Goal: Navigation & Orientation: Find specific page/section

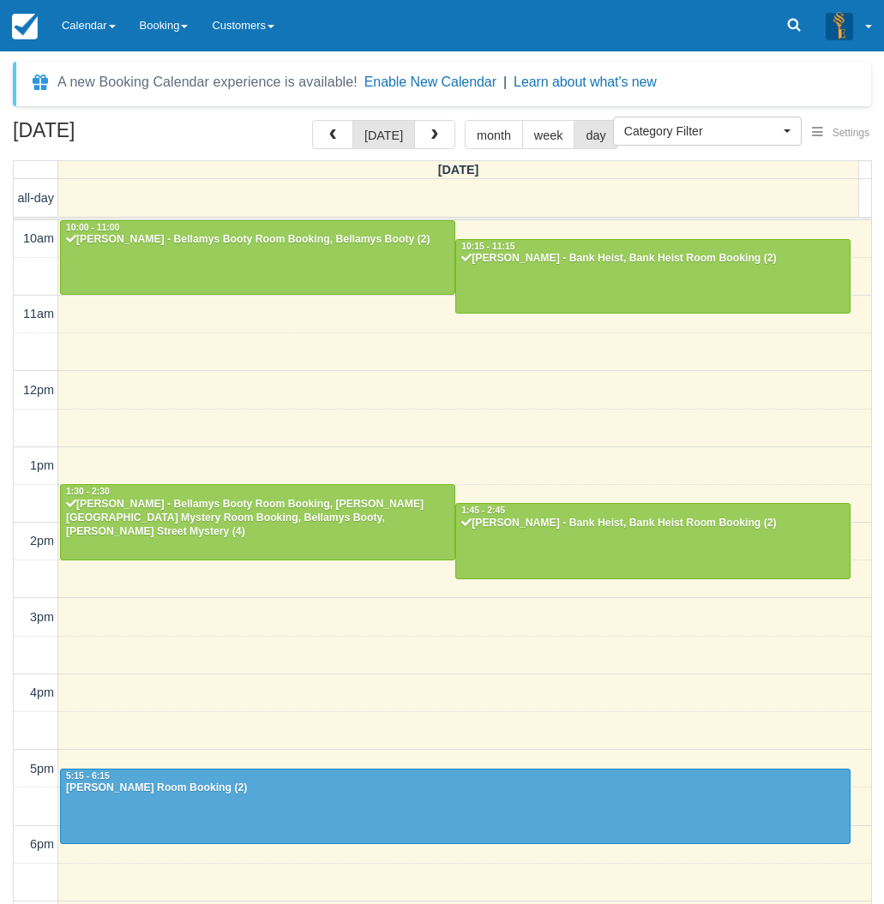
select select
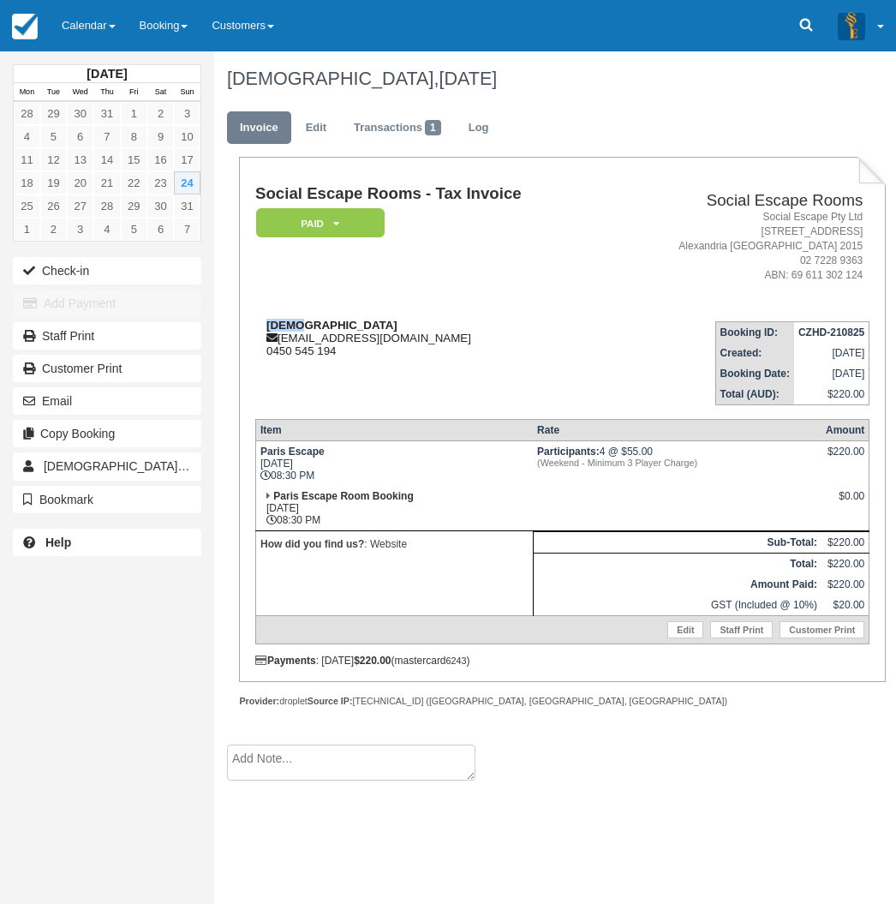
drag, startPoint x: 301, startPoint y: 322, endPoint x: 261, endPoint y: 324, distance: 39.5
click at [261, 324] on div "Zohar zohar.bashari@gmail.com 0450 545 194" at bounding box center [431, 338] width 352 height 39
copy strong "Zohar"
click at [34, 710] on div "August 2025 Mon Tue Wed Thu Fri Sat Sun 28 29 30 31 1 2 3 4 5 6 7 8 9 10 11 12 …" at bounding box center [107, 452] width 214 height 904
click at [90, 33] on link "Calendar" at bounding box center [89, 25] width 78 height 51
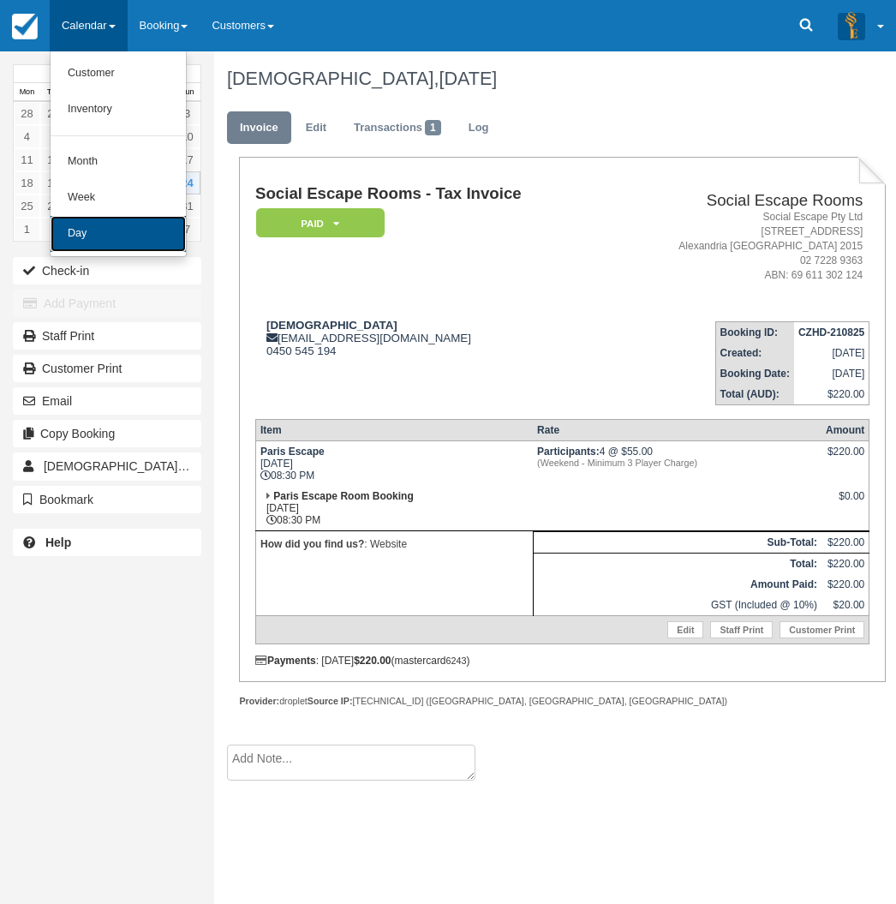
click at [100, 240] on link "Day" at bounding box center [118, 234] width 135 height 36
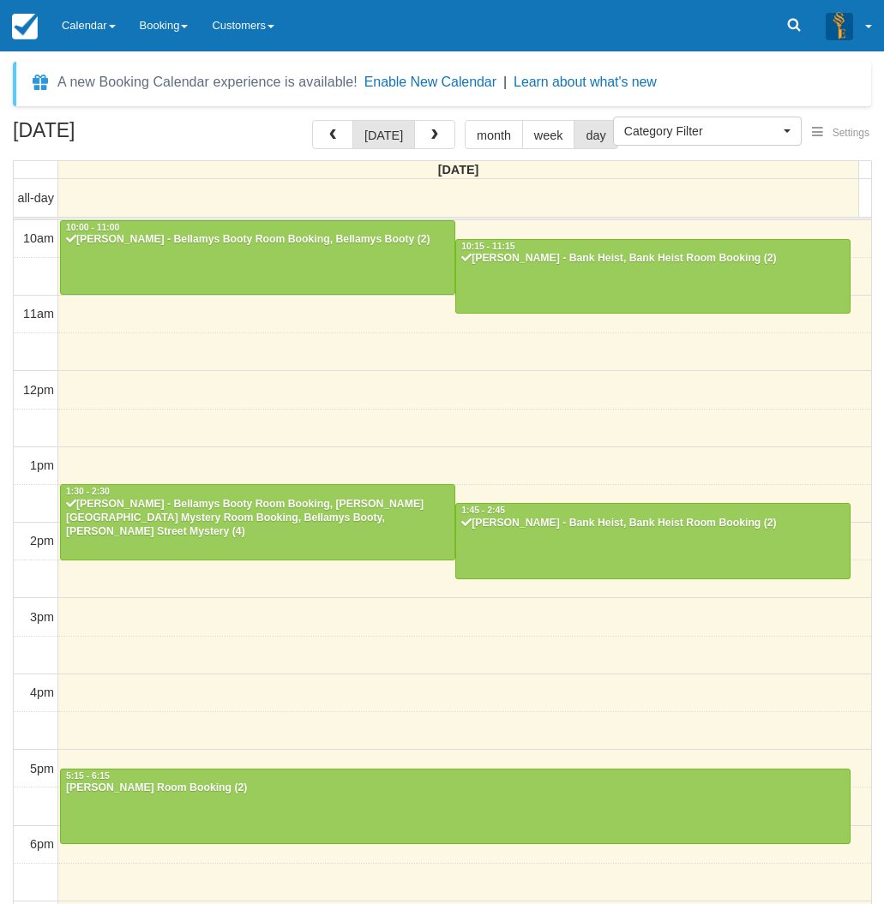
select select
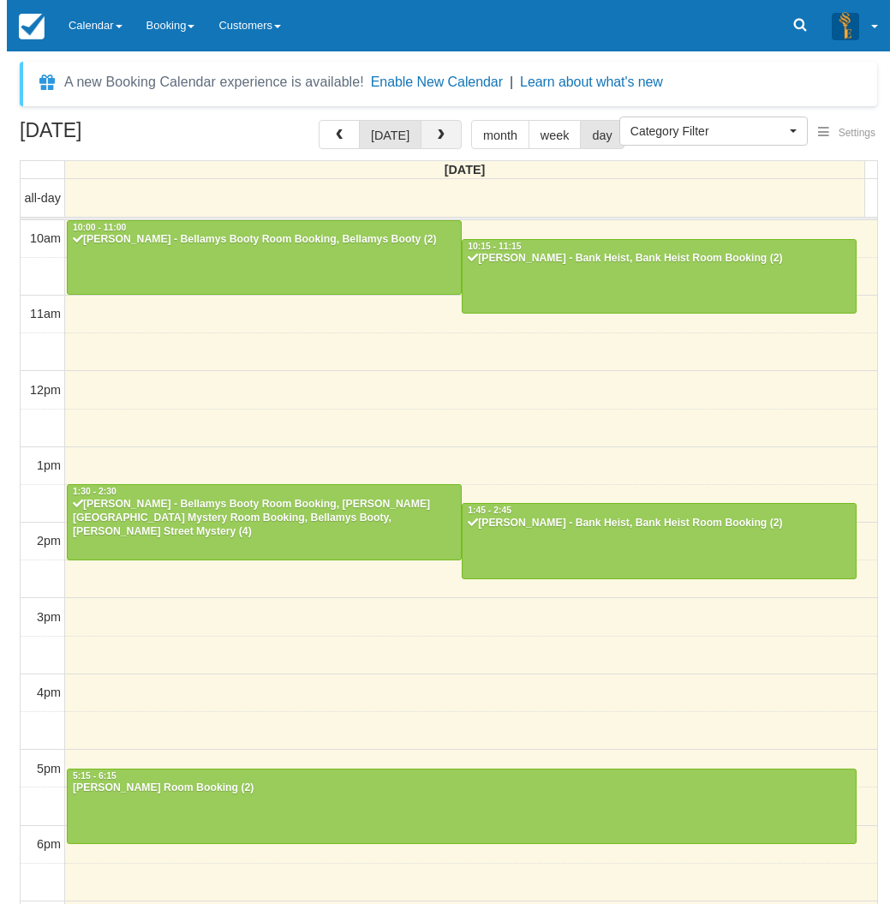
scroll to position [213, 0]
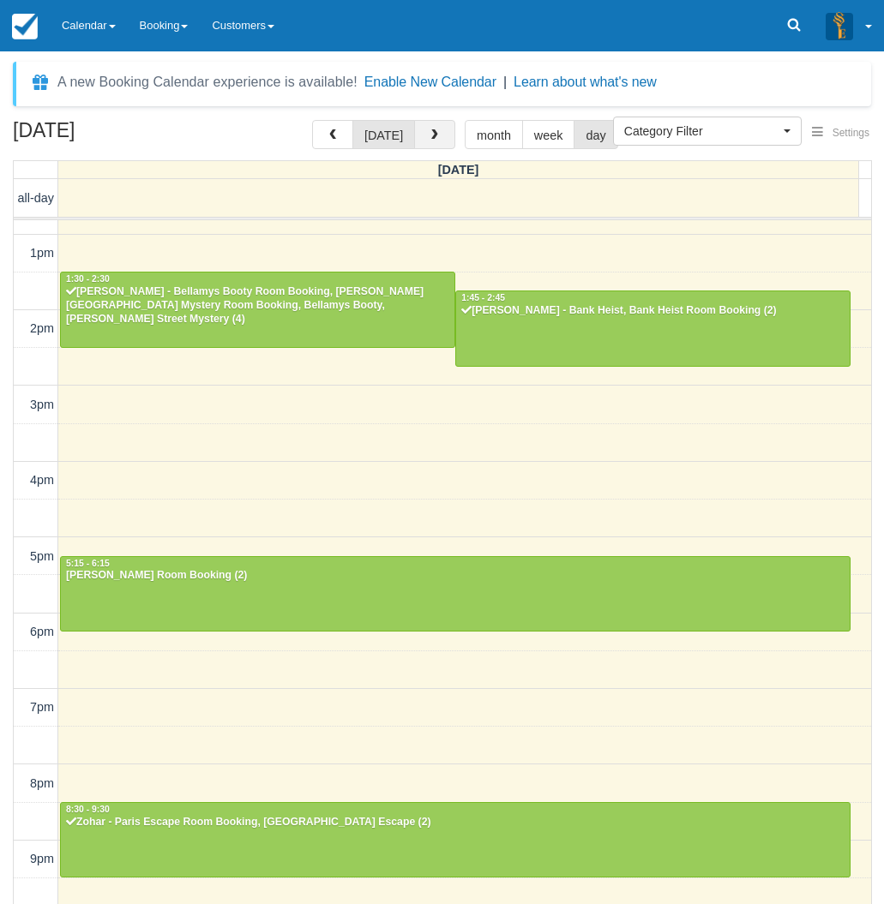
click at [432, 147] on button "button" at bounding box center [434, 134] width 41 height 29
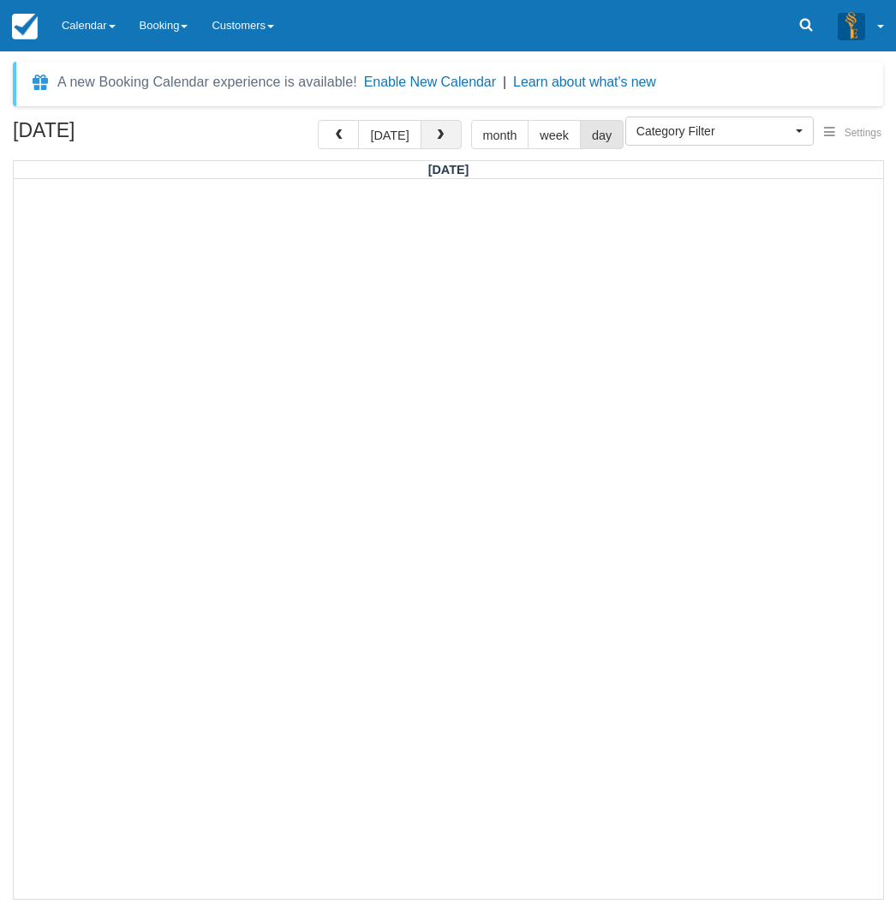
click at [432, 147] on button "button" at bounding box center [441, 134] width 41 height 29
click at [437, 140] on span "button" at bounding box center [441, 135] width 12 height 12
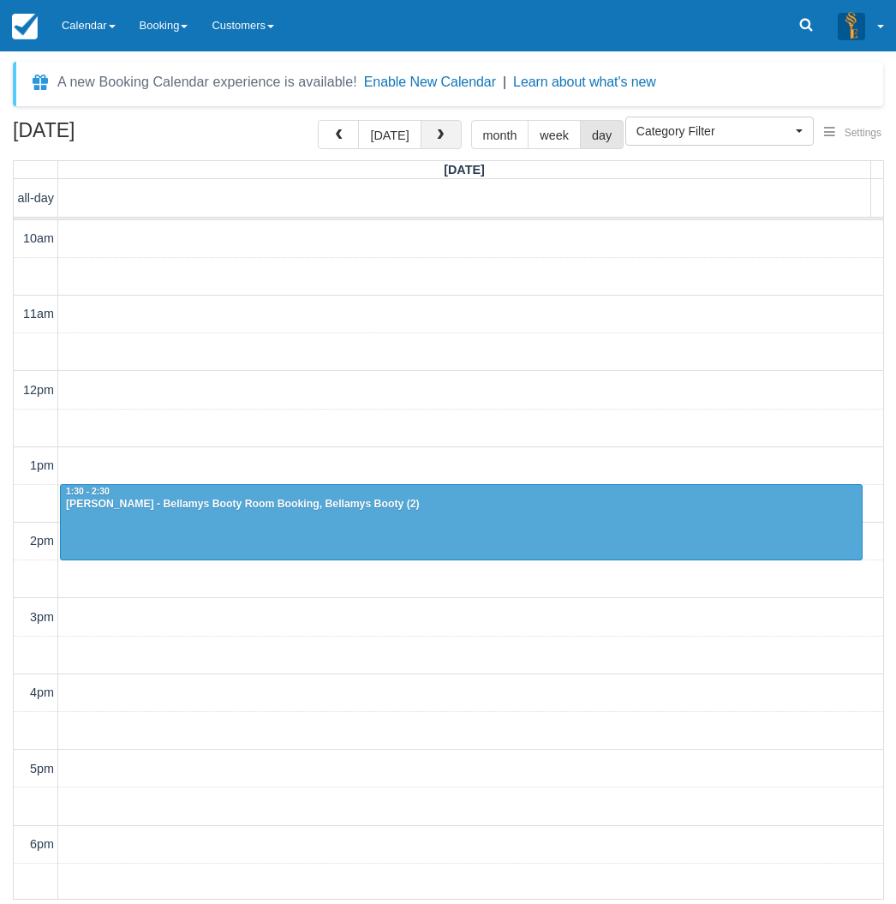
scroll to position [267, 0]
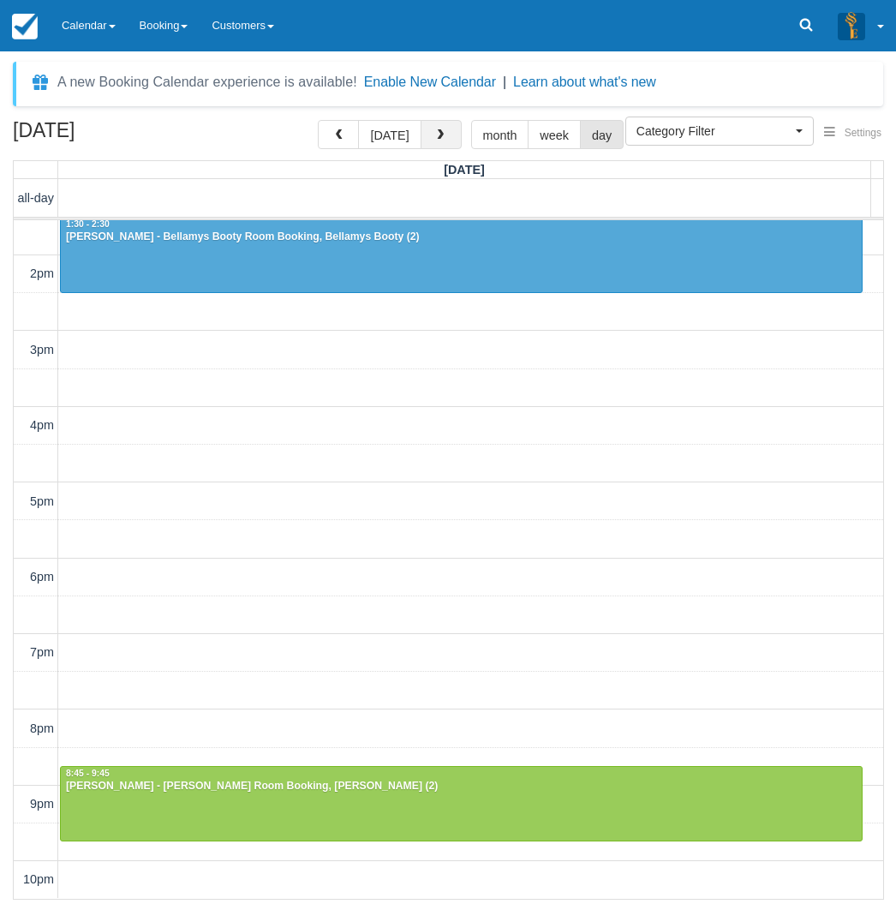
click at [437, 140] on span "button" at bounding box center [441, 135] width 12 height 12
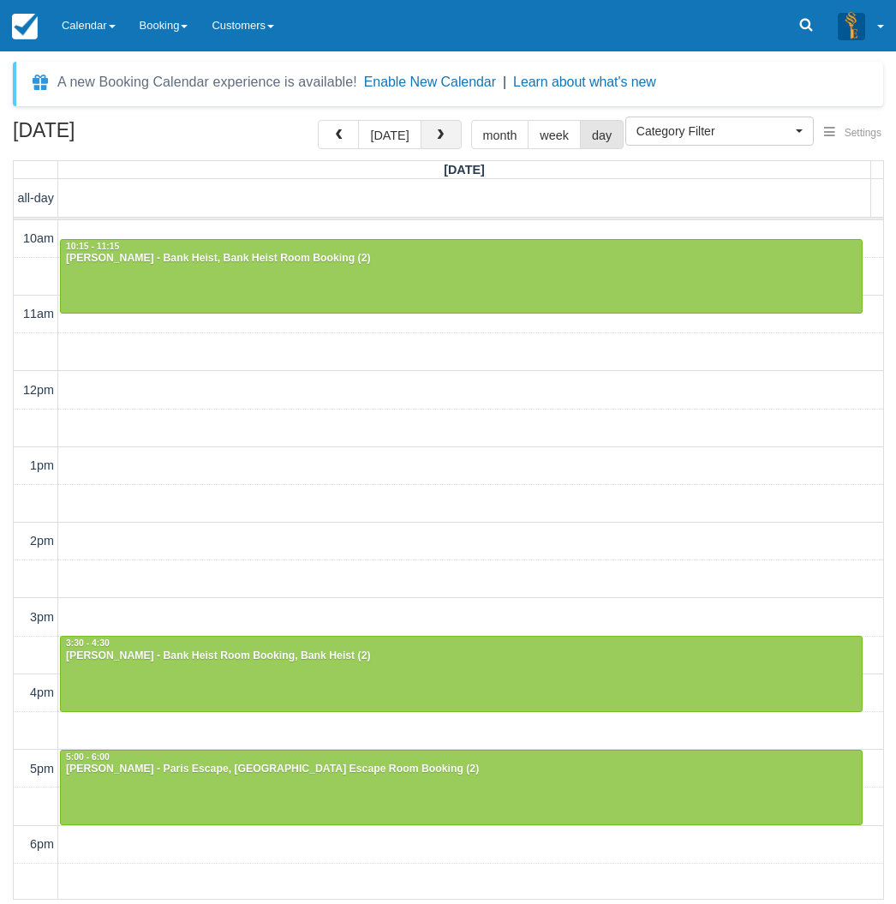
click at [438, 141] on span "button" at bounding box center [441, 135] width 12 height 12
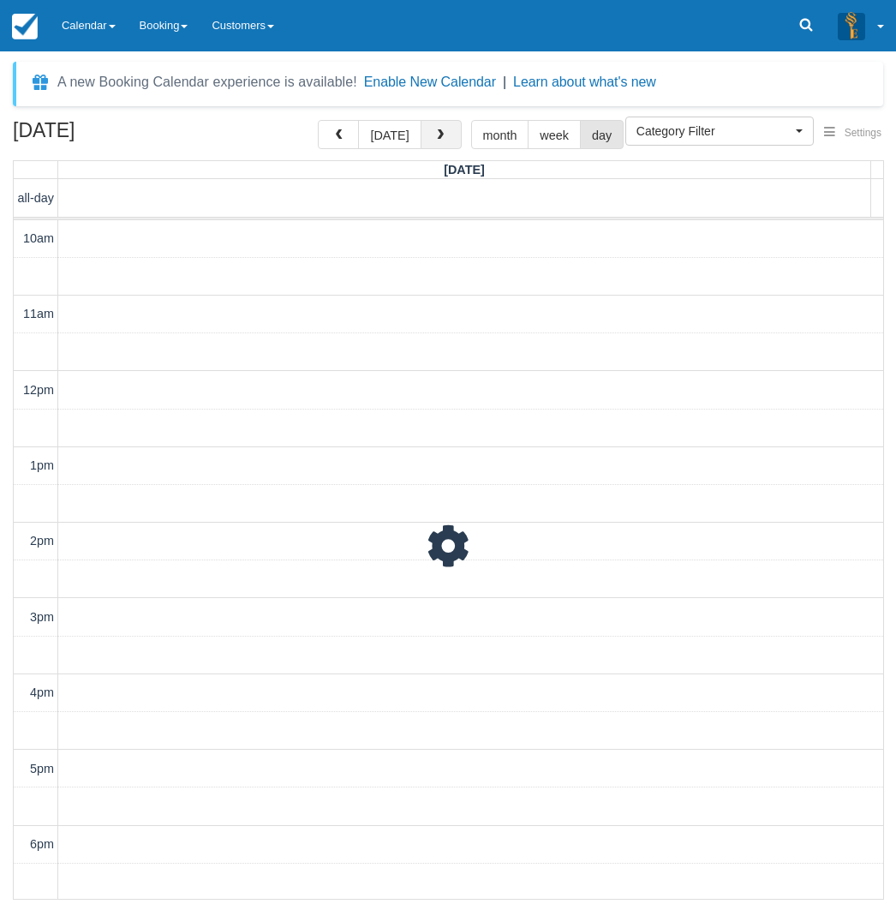
scroll to position [267, 0]
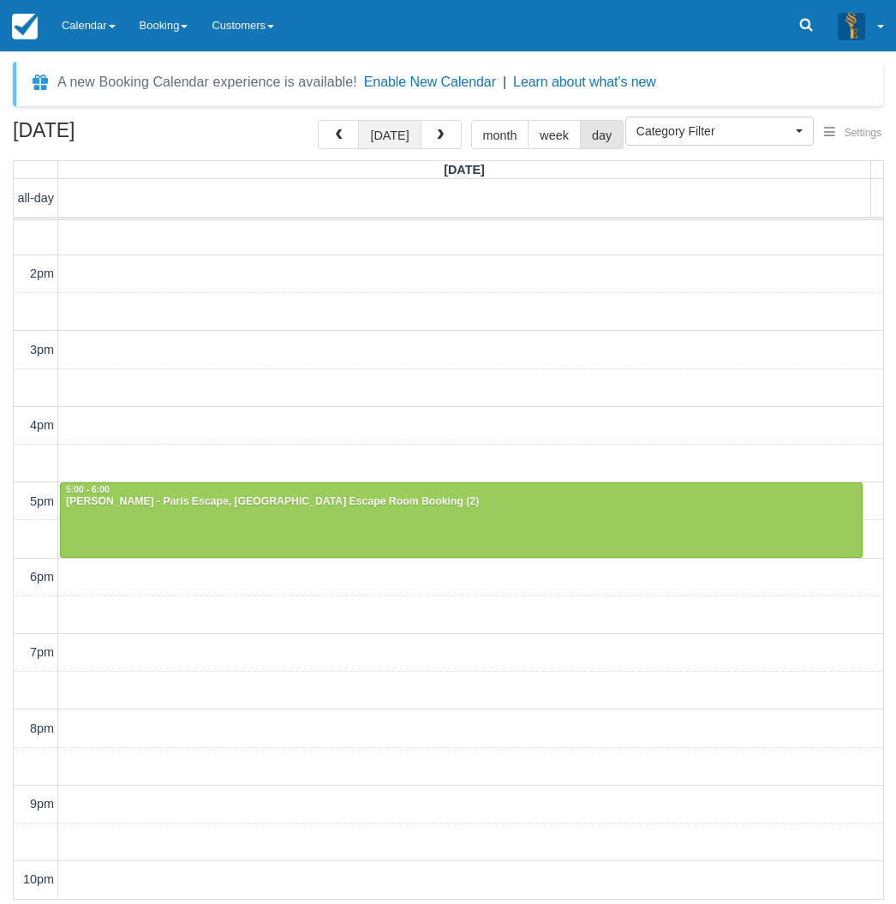
click at [379, 137] on button "[DATE]" at bounding box center [389, 134] width 63 height 29
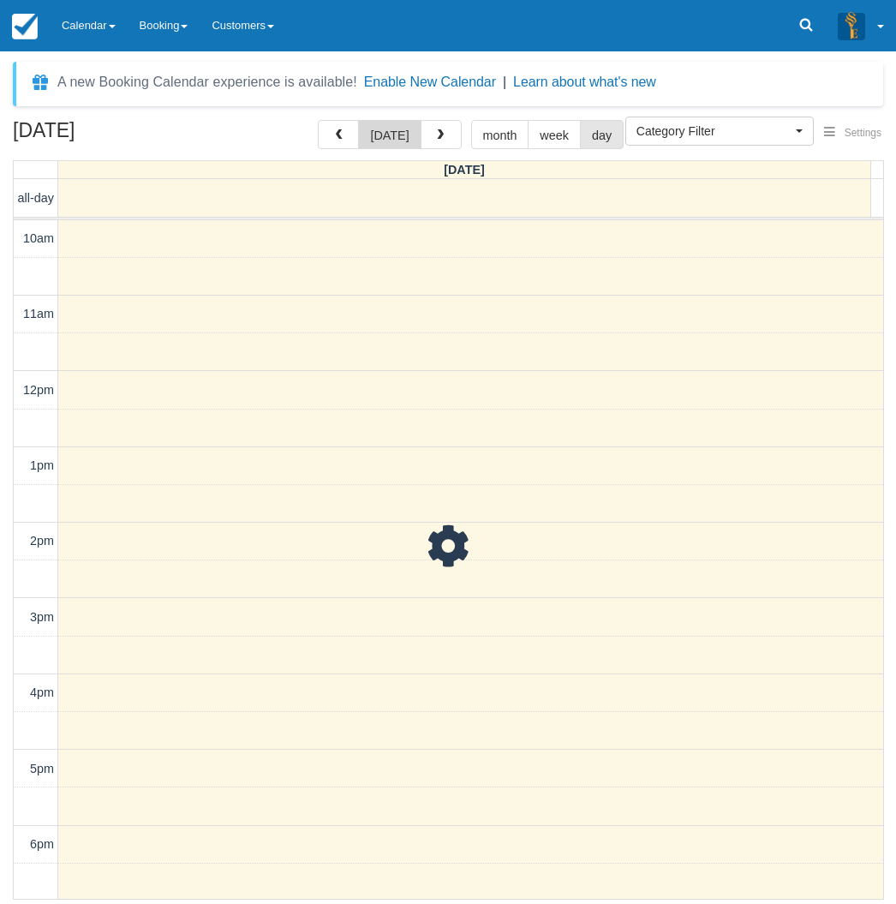
scroll to position [267, 0]
